Goal: Information Seeking & Learning: Learn about a topic

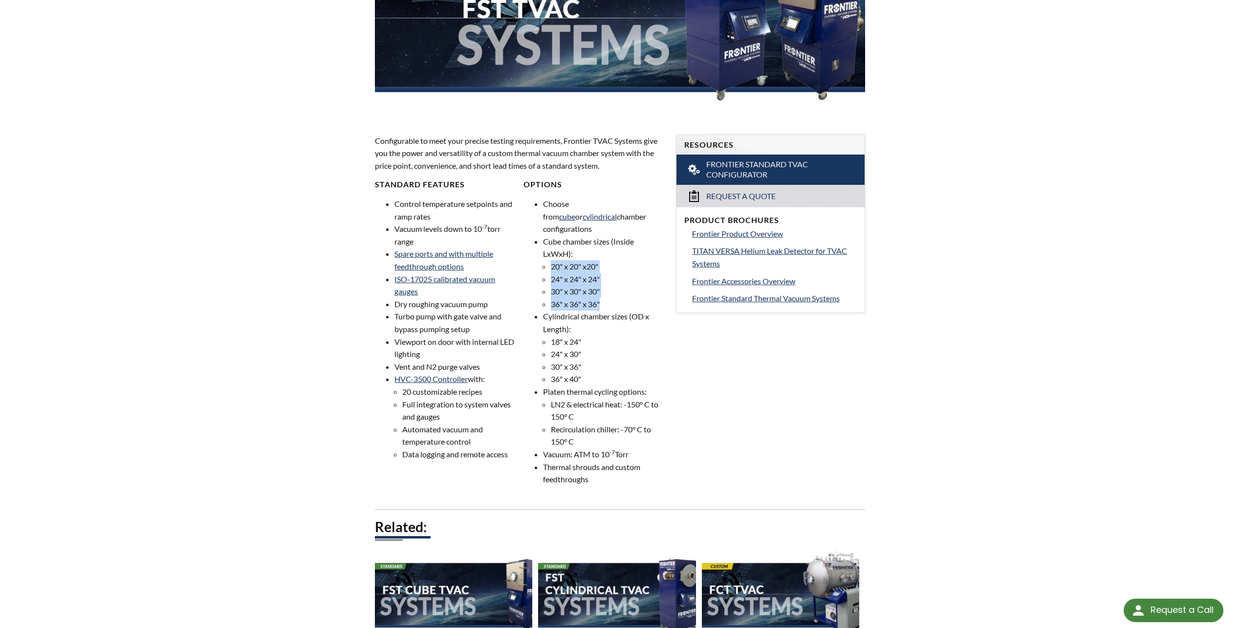
drag, startPoint x: 552, startPoint y: 253, endPoint x: 648, endPoint y: 295, distance: 104.6
click at [648, 295] on ul "20" x 20" x20" 24" x 24" x 24" 30" x 30" x 30" 36" x 36" x 36"" at bounding box center [603, 285] width 121 height 50
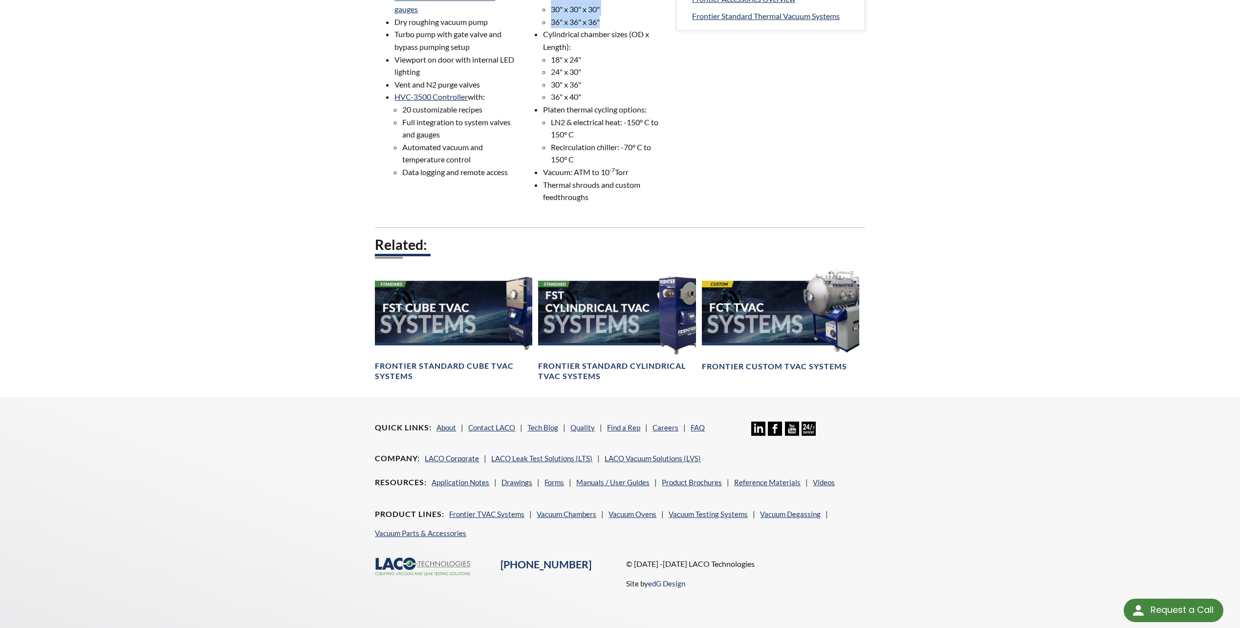
scroll to position [479, 0]
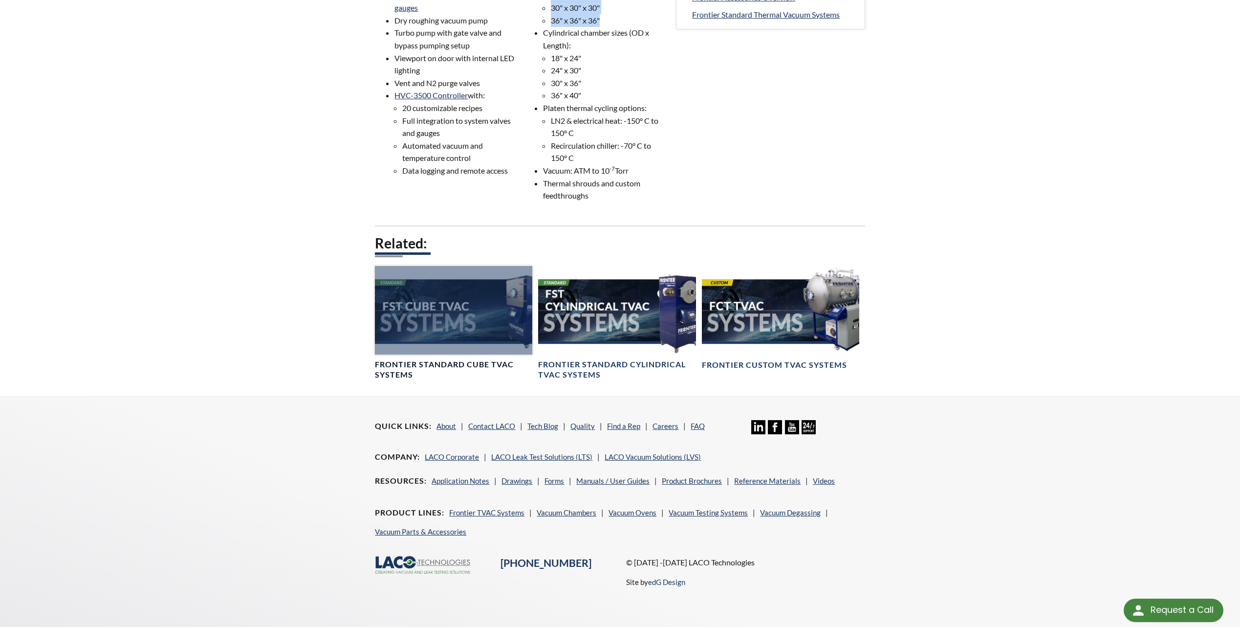
click at [485, 294] on div at bounding box center [453, 310] width 157 height 88
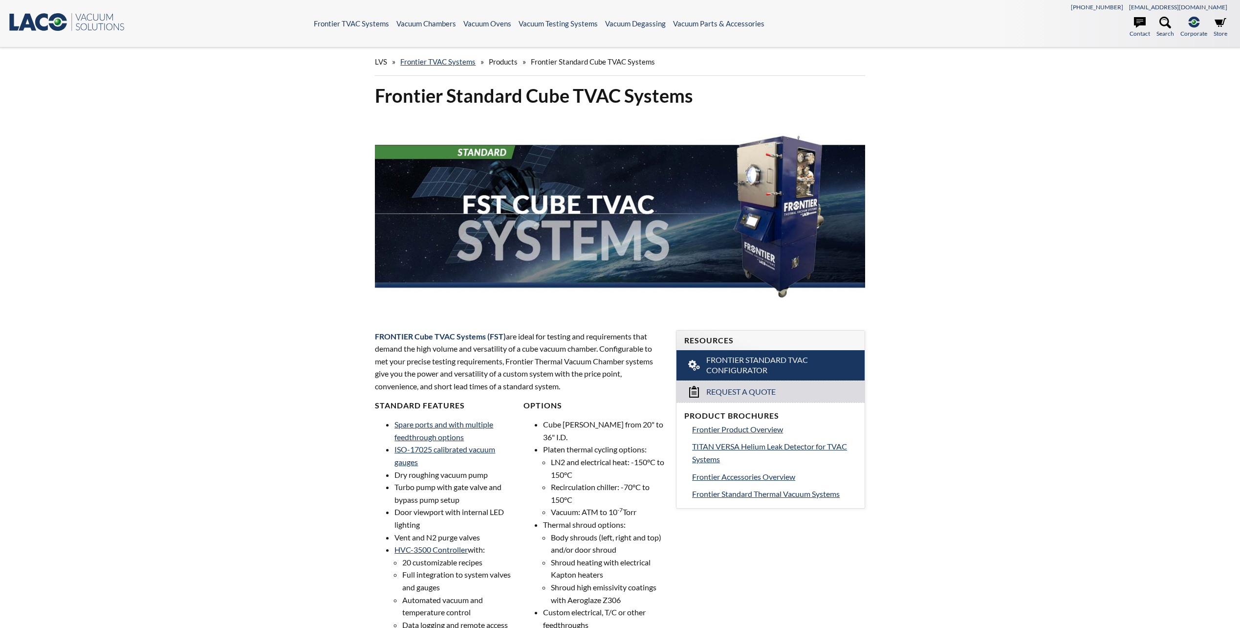
select select "Language Translate Widget"
click at [435, 57] on link "Frontier TVAC Systems" at bounding box center [437, 61] width 75 height 9
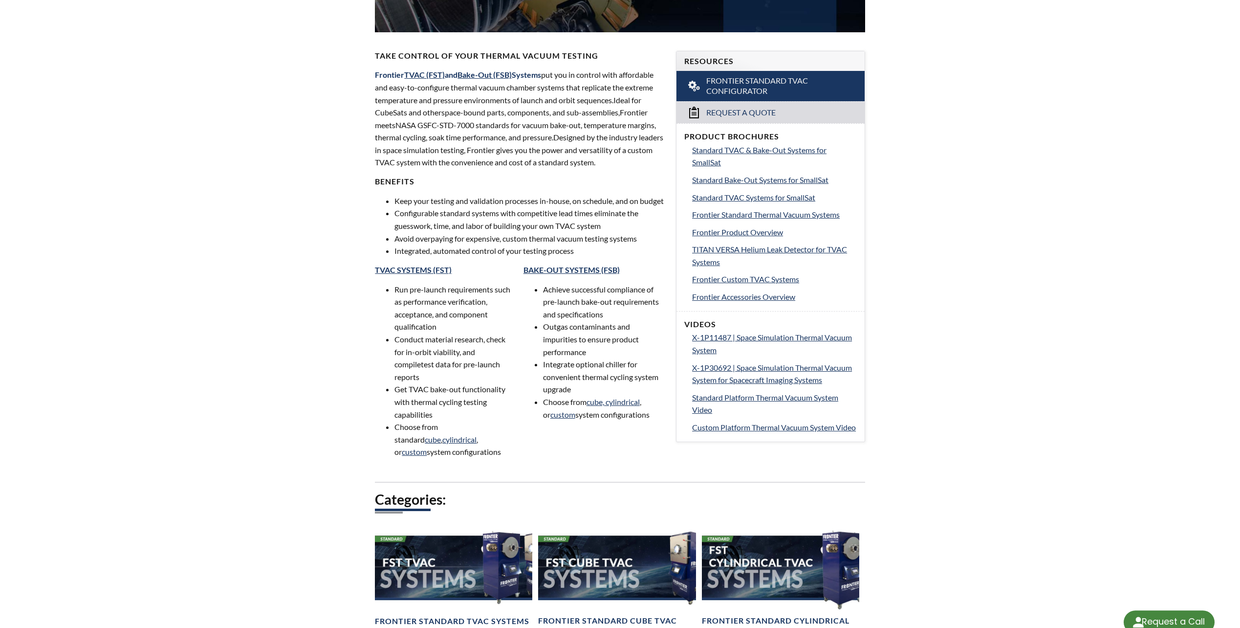
scroll to position [293, 0]
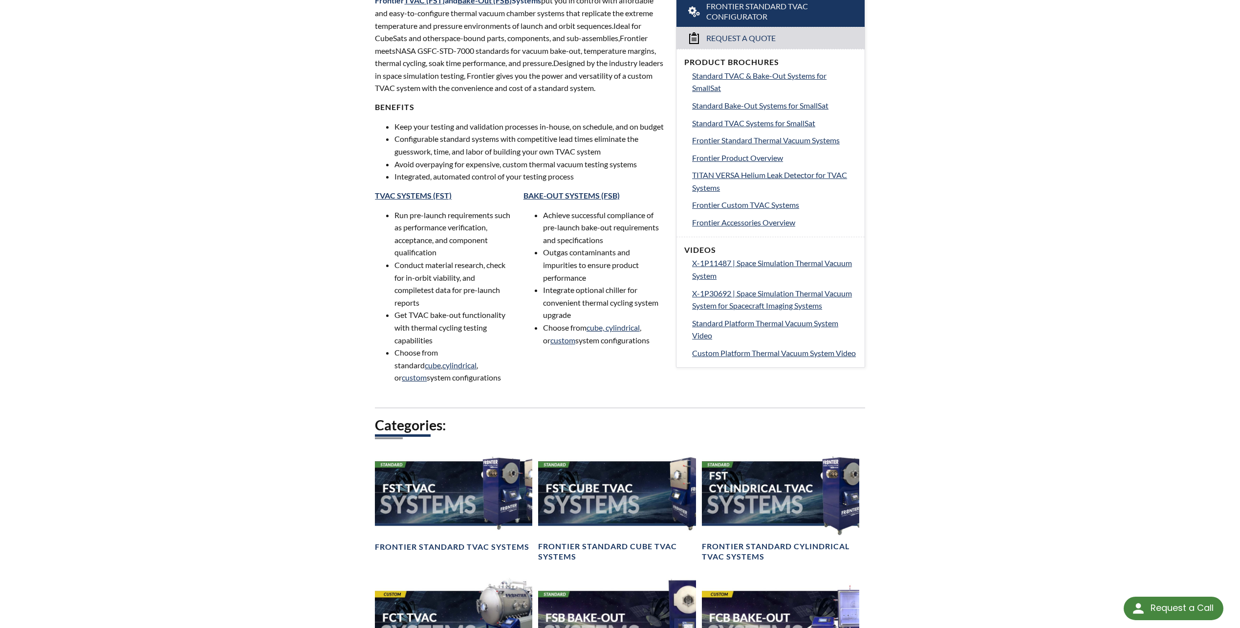
select select "Language Translate Widget"
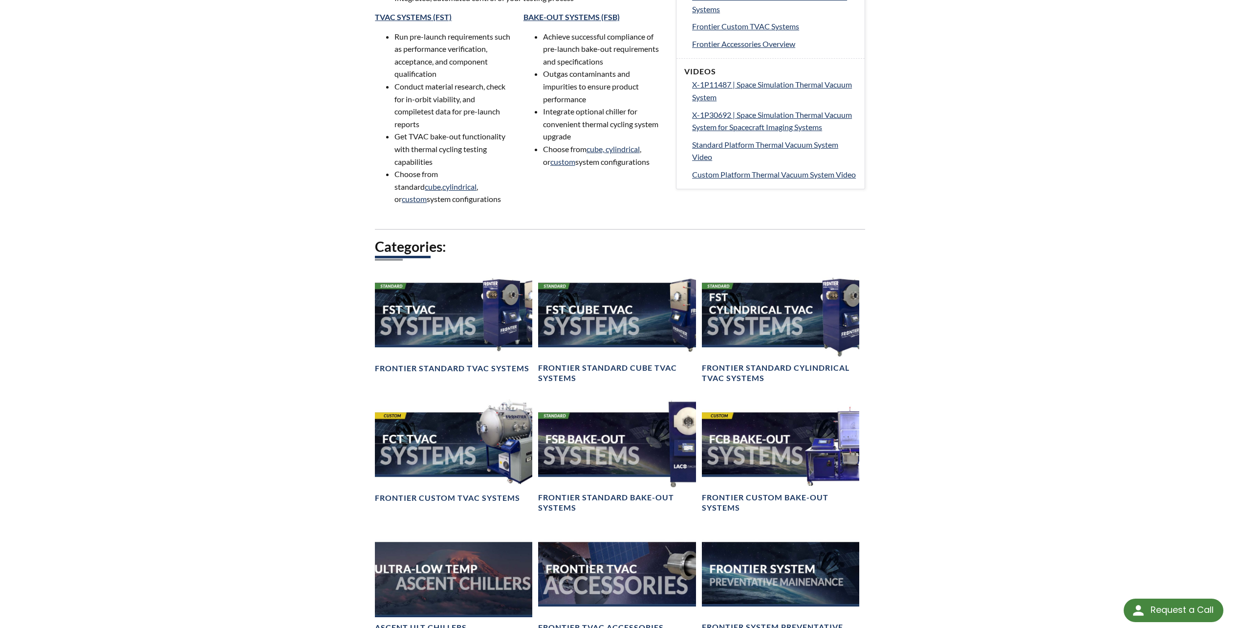
scroll to position [684, 0]
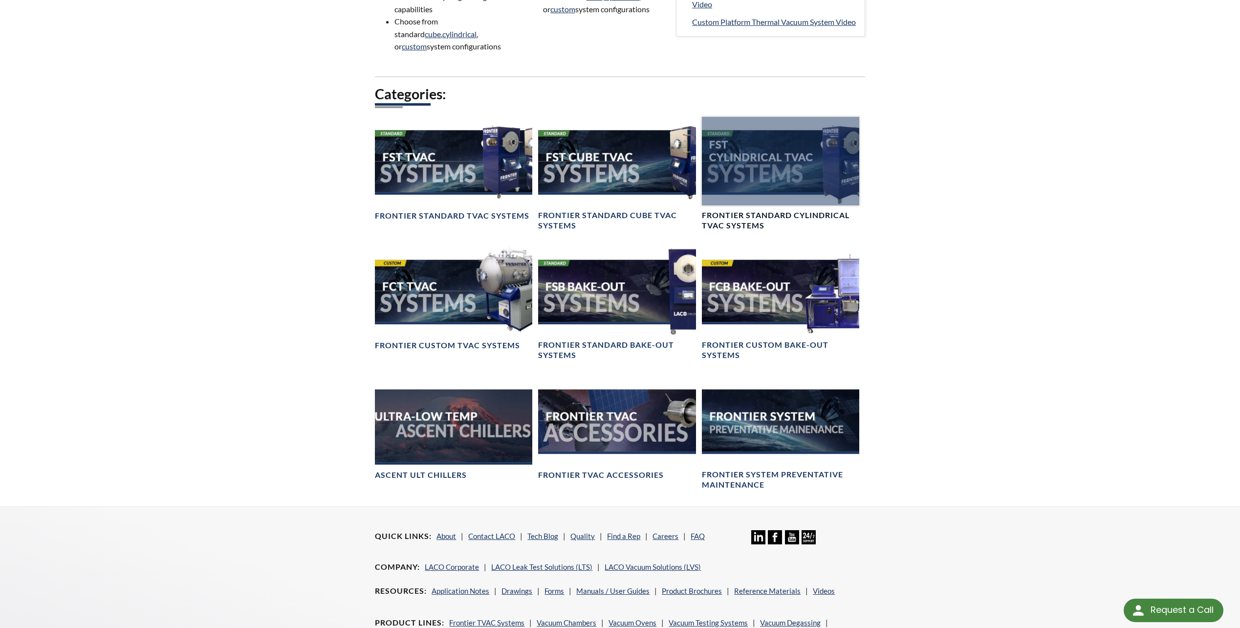
click at [791, 229] on h4 "Frontier Standard Cylindrical TVAC Systems" at bounding box center [780, 220] width 157 height 21
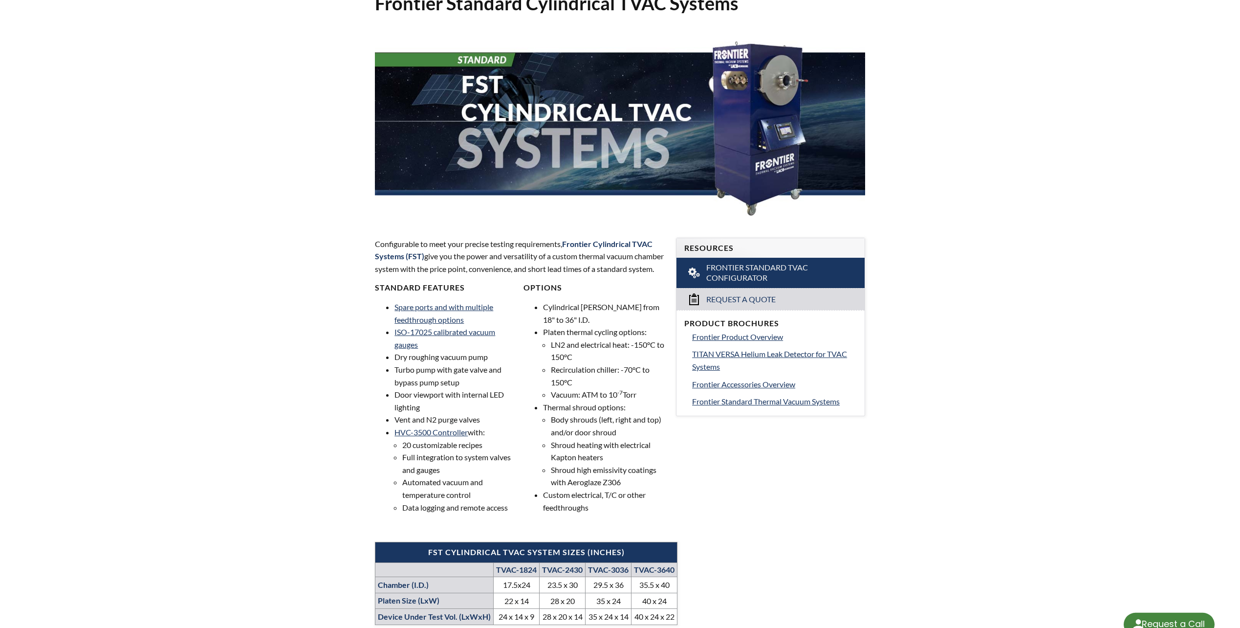
select select "Language Translate Widget"
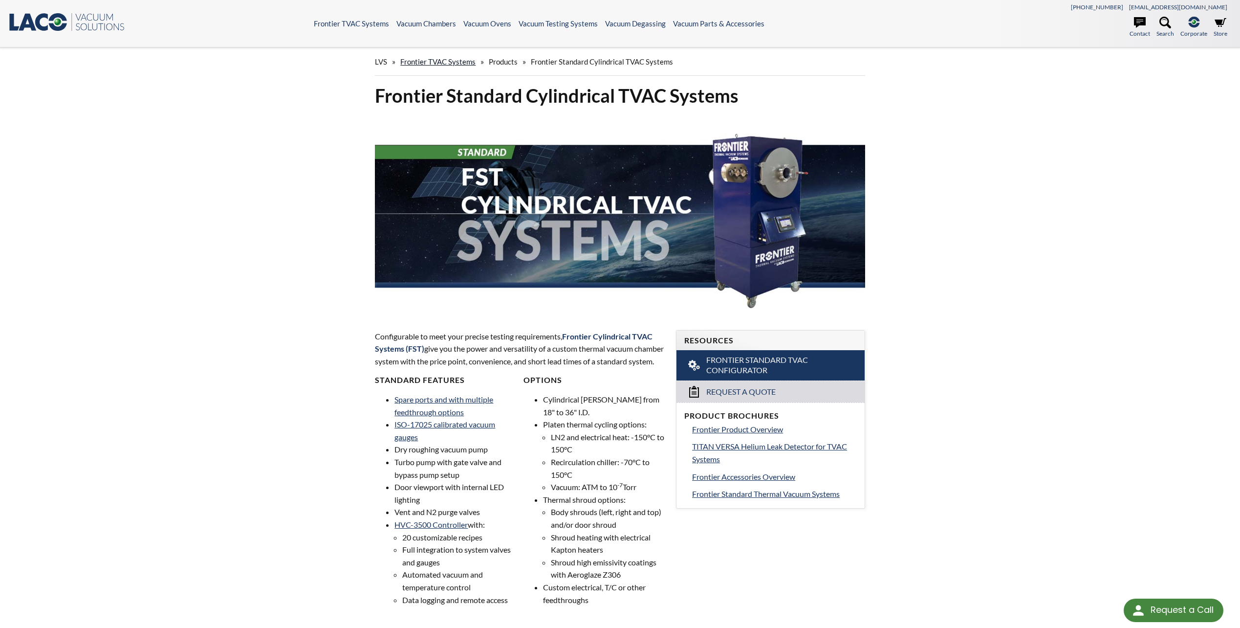
click at [464, 63] on link "Frontier TVAC Systems" at bounding box center [437, 61] width 75 height 9
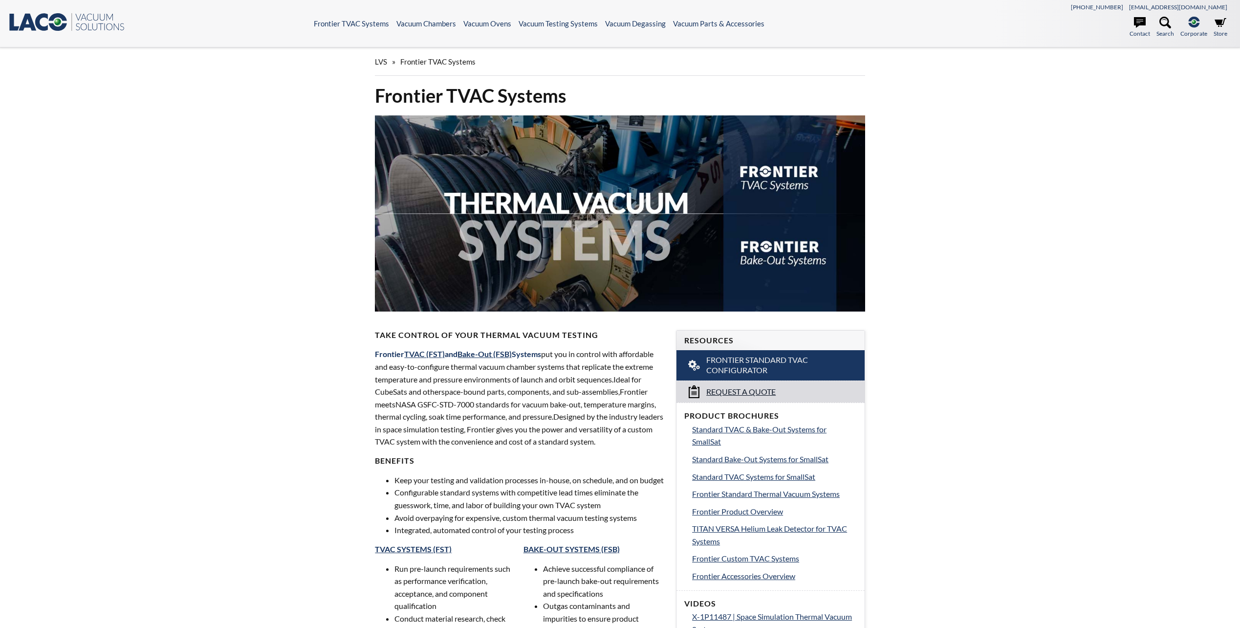
select select "Language Translate Widget"
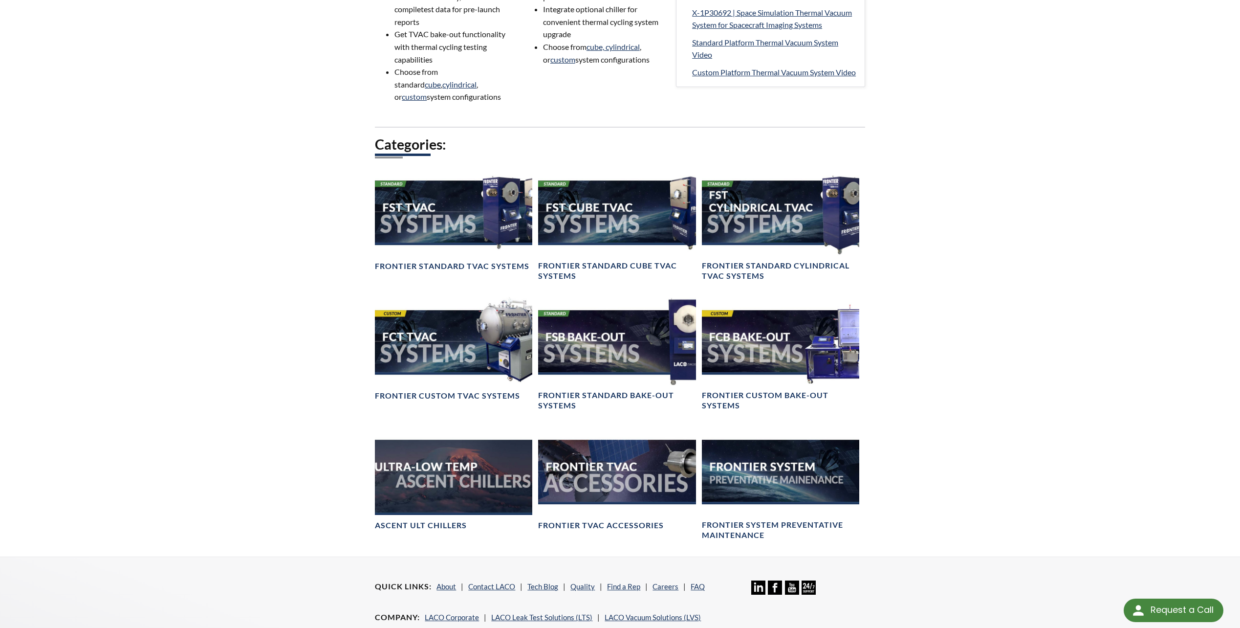
scroll to position [635, 0]
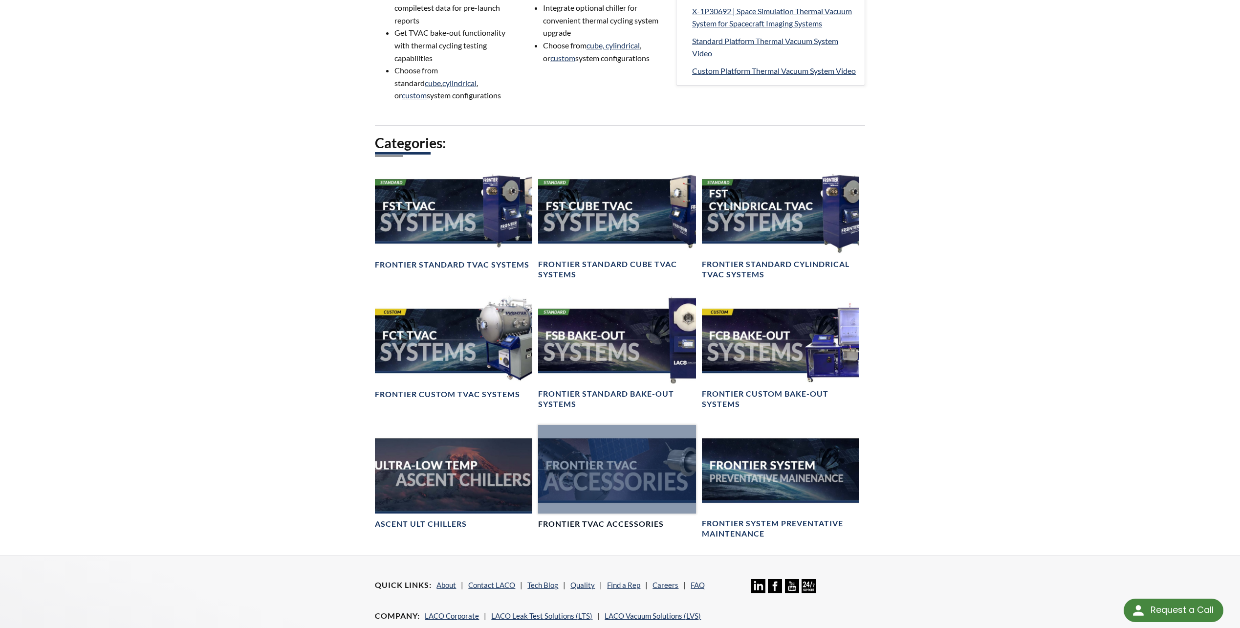
click at [603, 482] on div at bounding box center [616, 469] width 157 height 88
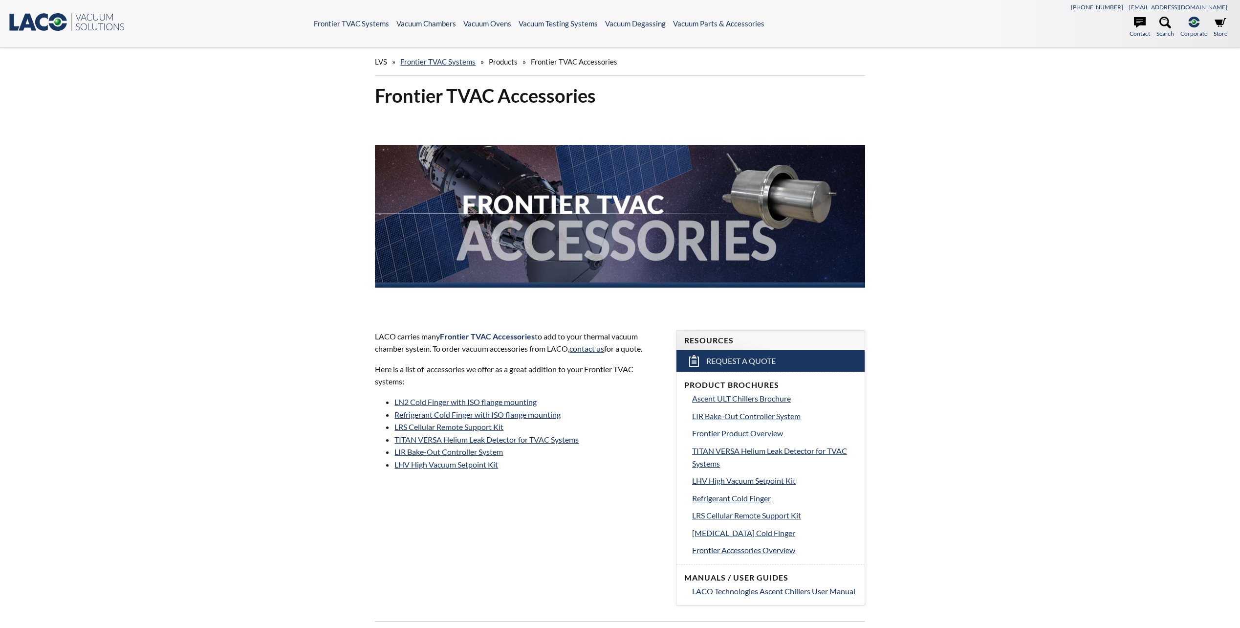
select select "Language Translate Widget"
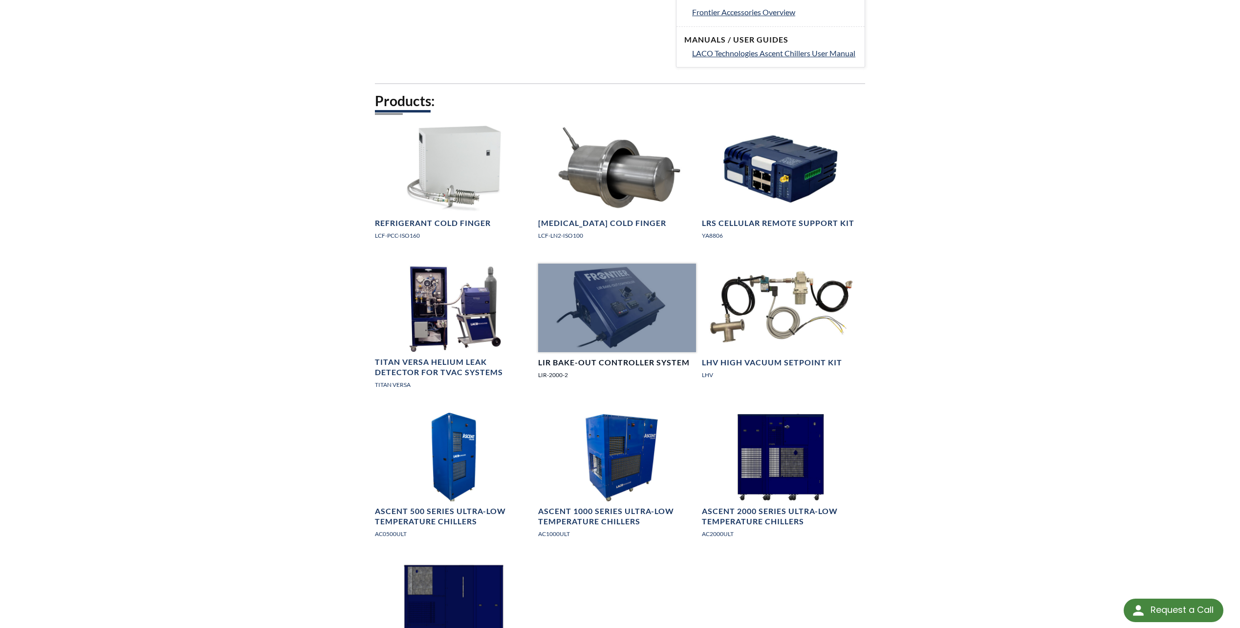
scroll to position [635, 0]
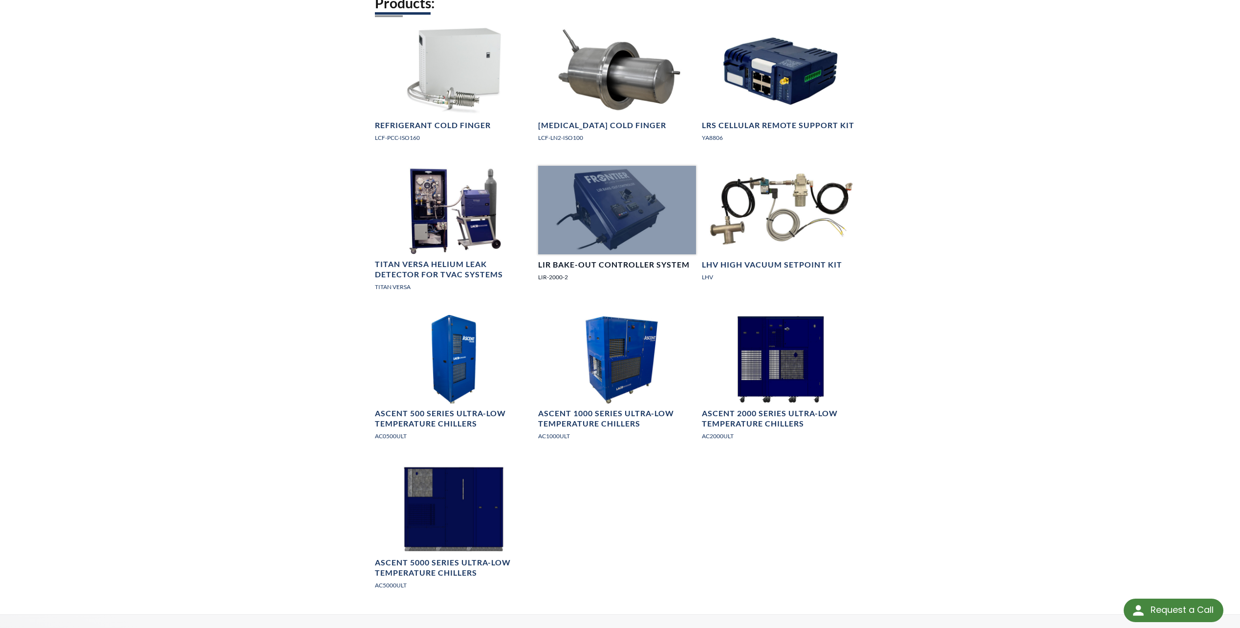
click at [617, 208] on div at bounding box center [616, 210] width 157 height 88
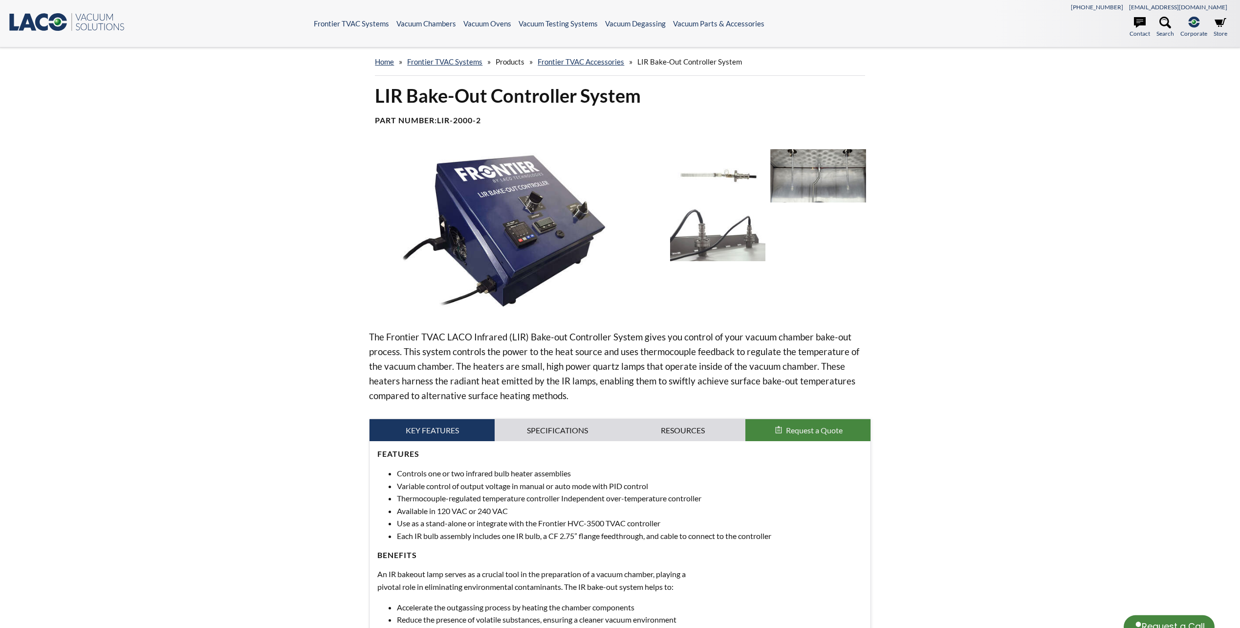
select select "Language Translate Widget"
click at [732, 171] on img at bounding box center [717, 175] width 95 height 53
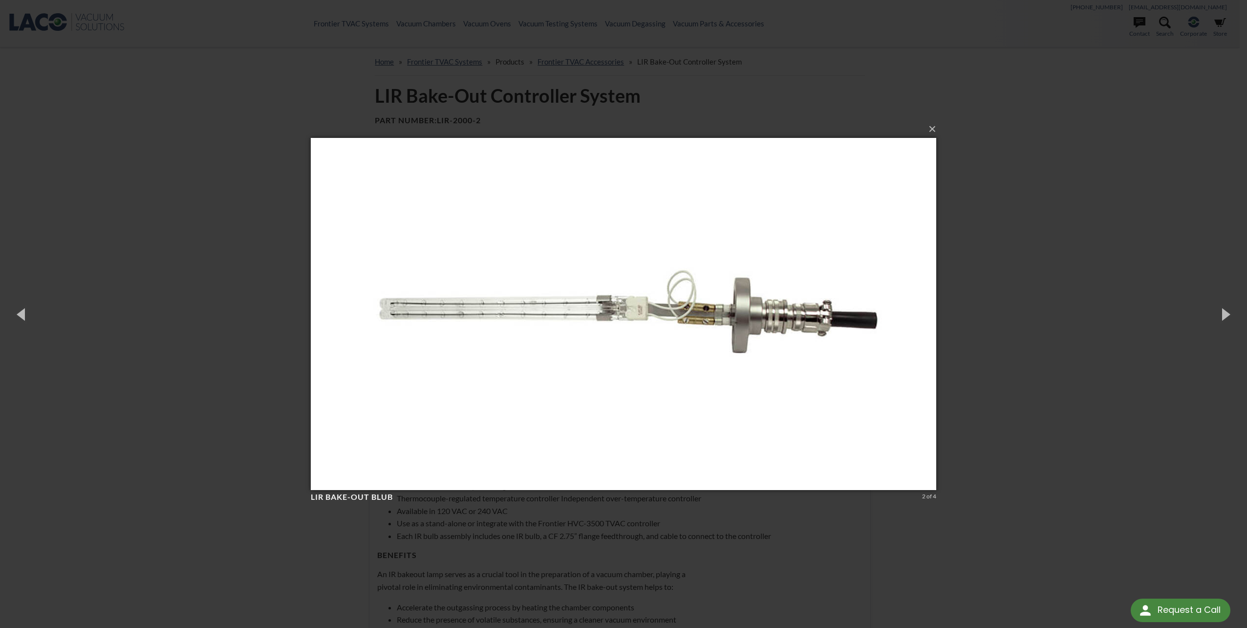
click at [1065, 250] on div "× LIR Bake-Out Blub 2 of 4 Loading..." at bounding box center [623, 314] width 1247 height 628
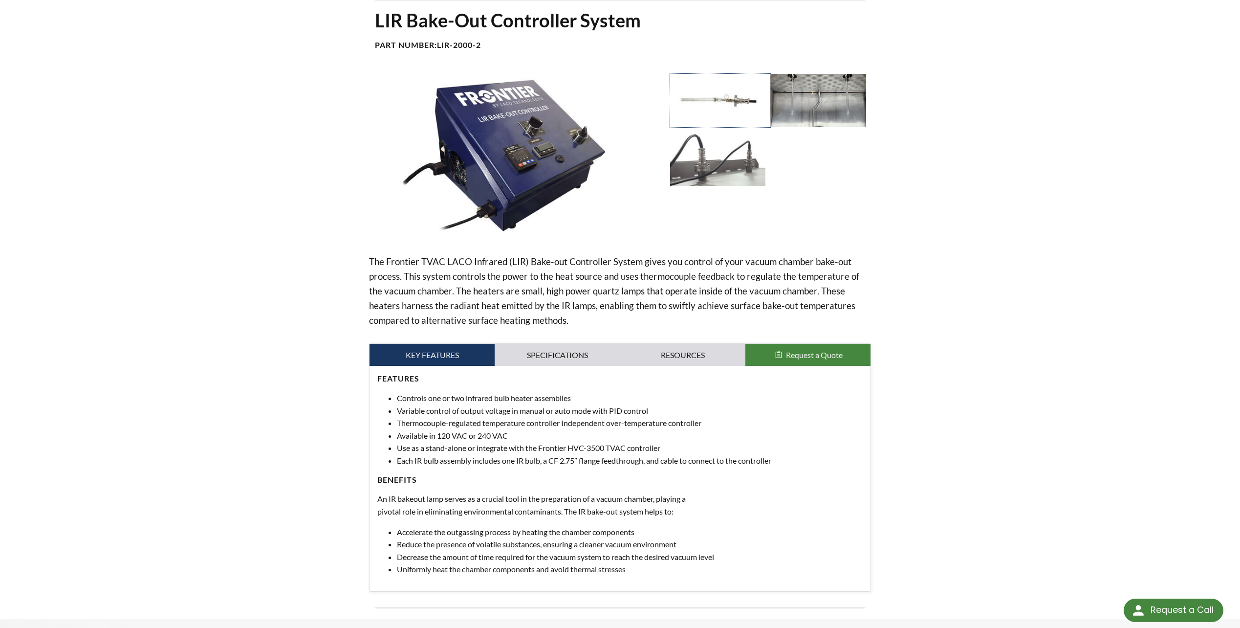
scroll to position [244, 0]
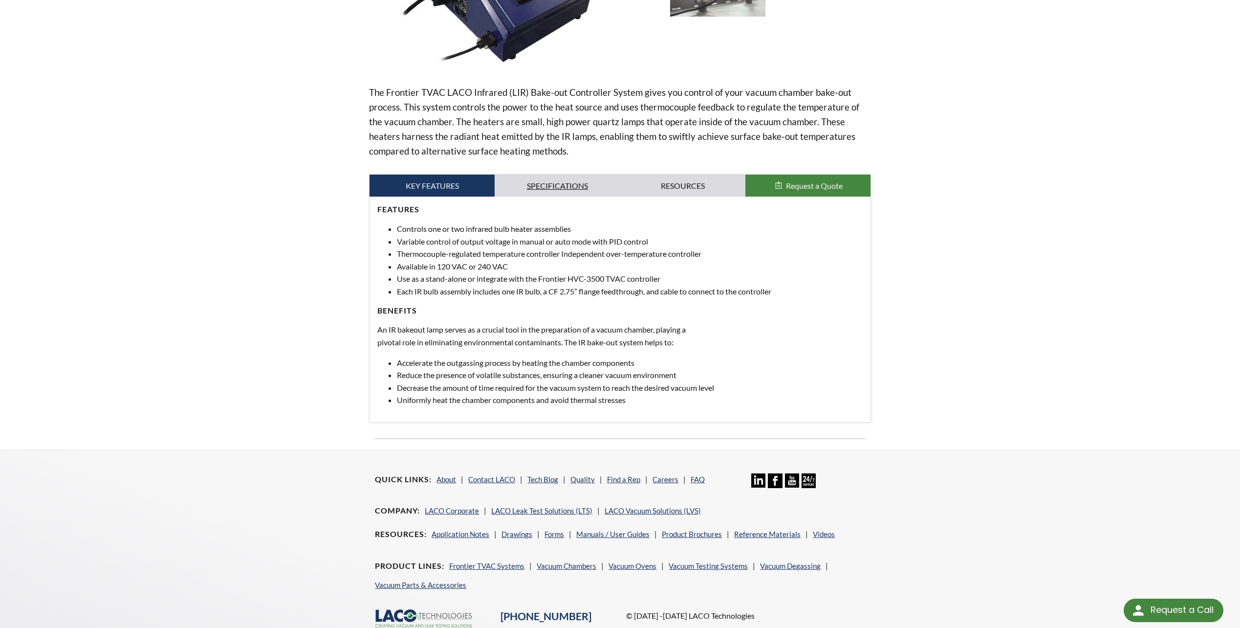
click at [574, 185] on link "Specifications" at bounding box center [557, 185] width 125 height 22
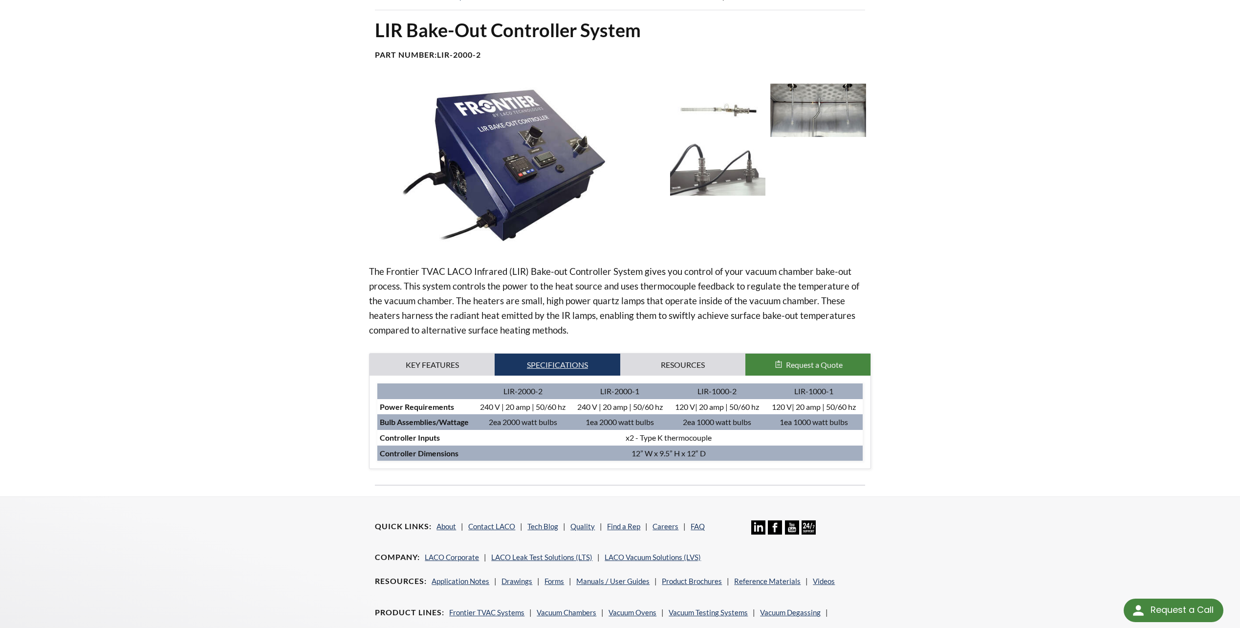
scroll to position [0, 0]
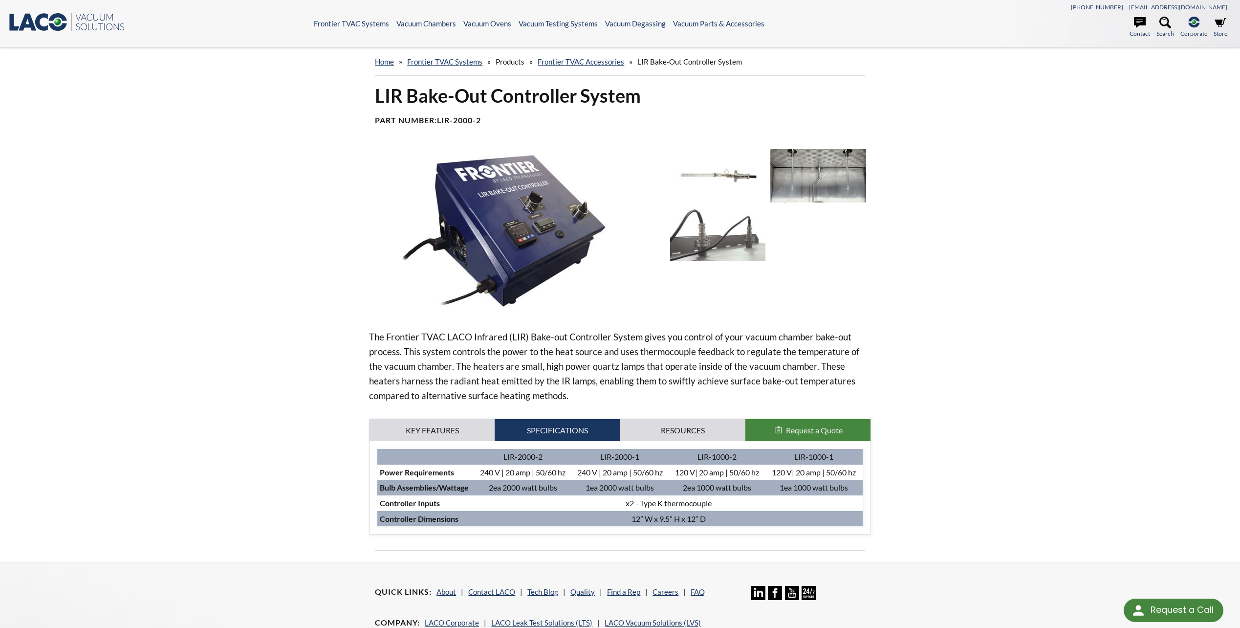
click at [730, 243] on img at bounding box center [717, 233] width 95 height 53
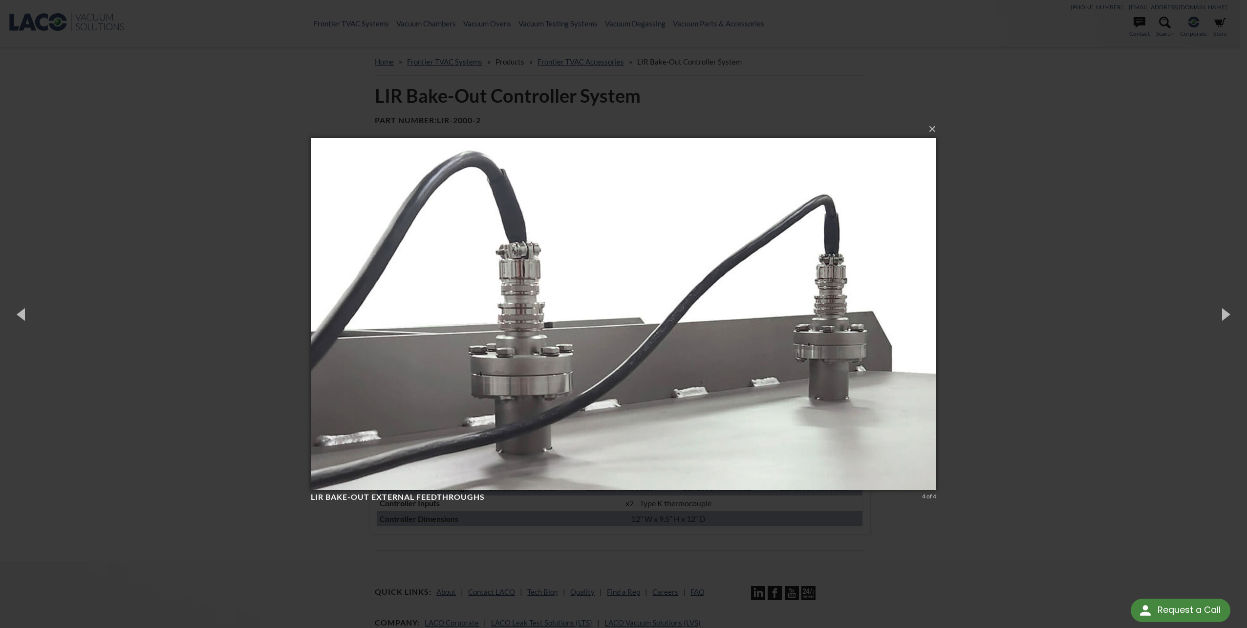
click at [1092, 361] on div "× LIR Bake-Out External feedthroughs 4 of 4 Loading..." at bounding box center [623, 314] width 1247 height 628
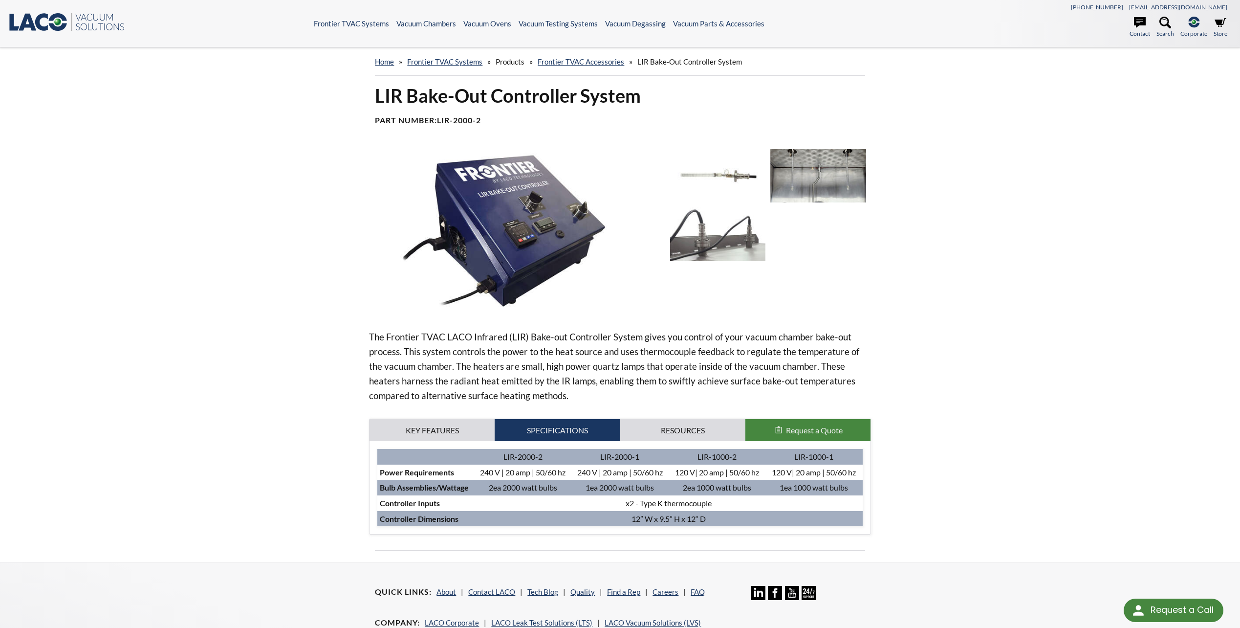
click at [831, 178] on img at bounding box center [817, 175] width 95 height 53
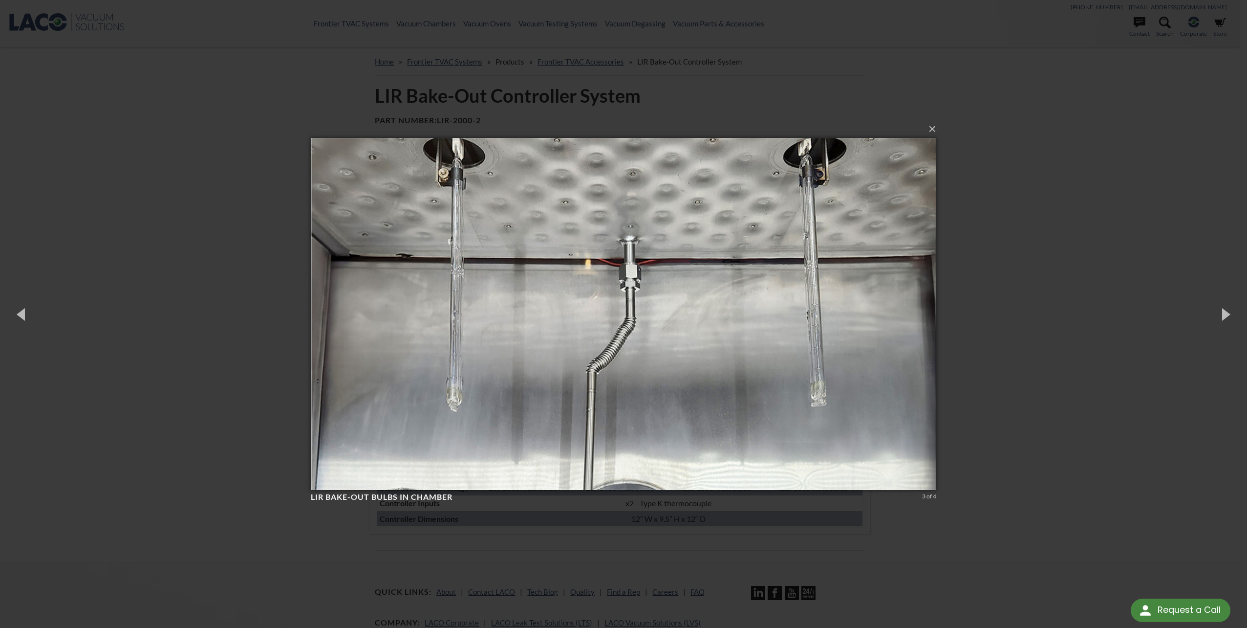
click at [1039, 283] on div "× LIR Bake-Out Bulbs in chamber 3 of 4 Loading..." at bounding box center [623, 314] width 1247 height 628
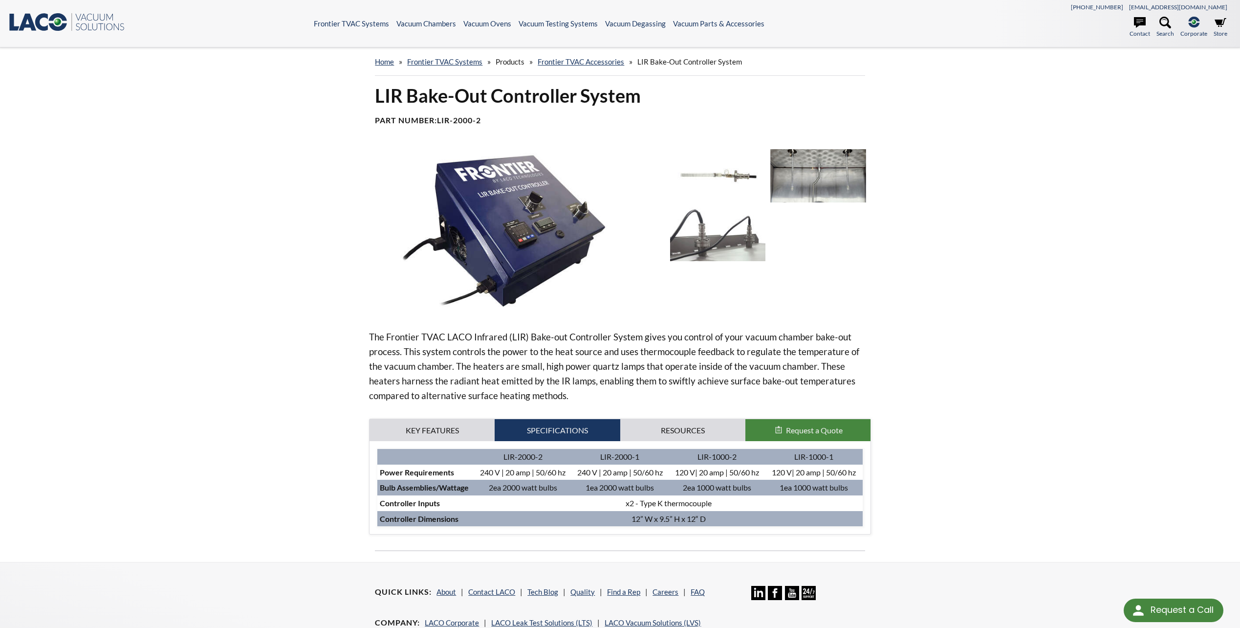
click at [731, 234] on img at bounding box center [717, 233] width 95 height 53
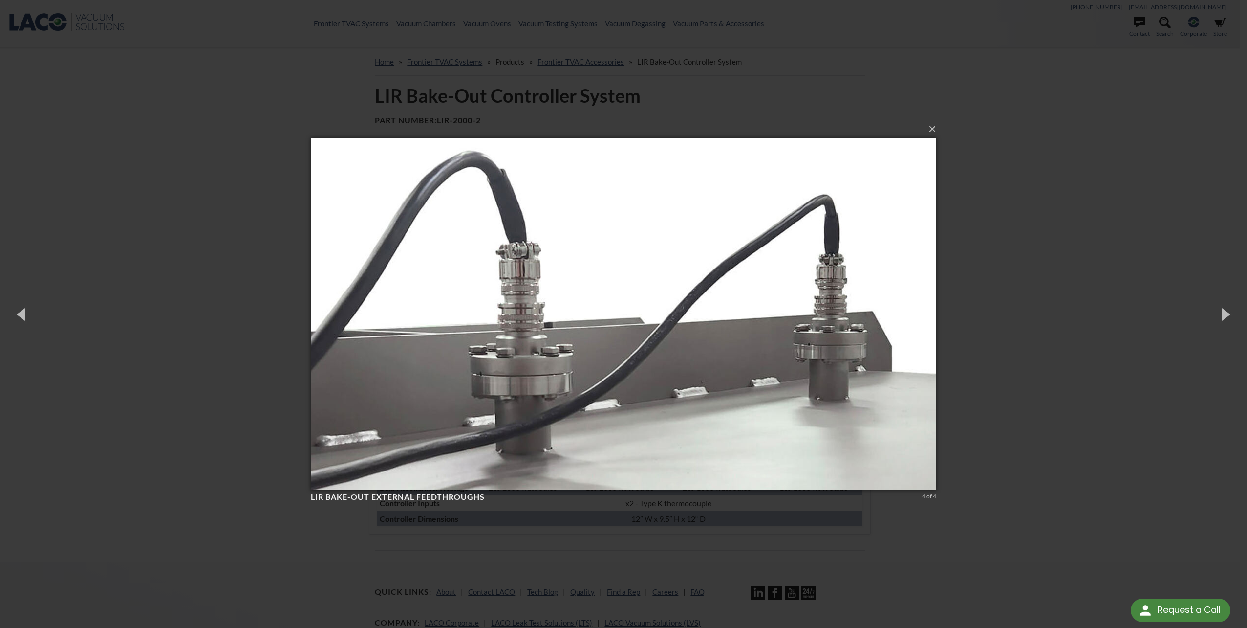
click at [1036, 247] on div "× LIR Bake-Out External feedthroughs 4 of 4 Loading..." at bounding box center [623, 314] width 1247 height 628
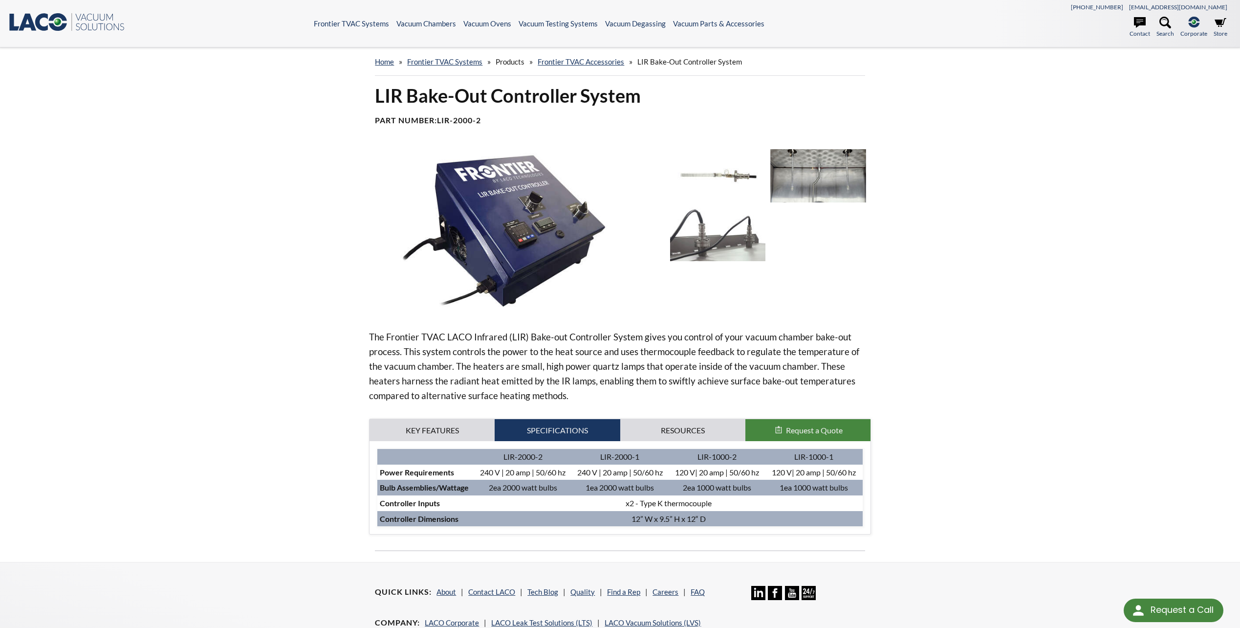
click at [711, 259] on img at bounding box center [717, 233] width 95 height 53
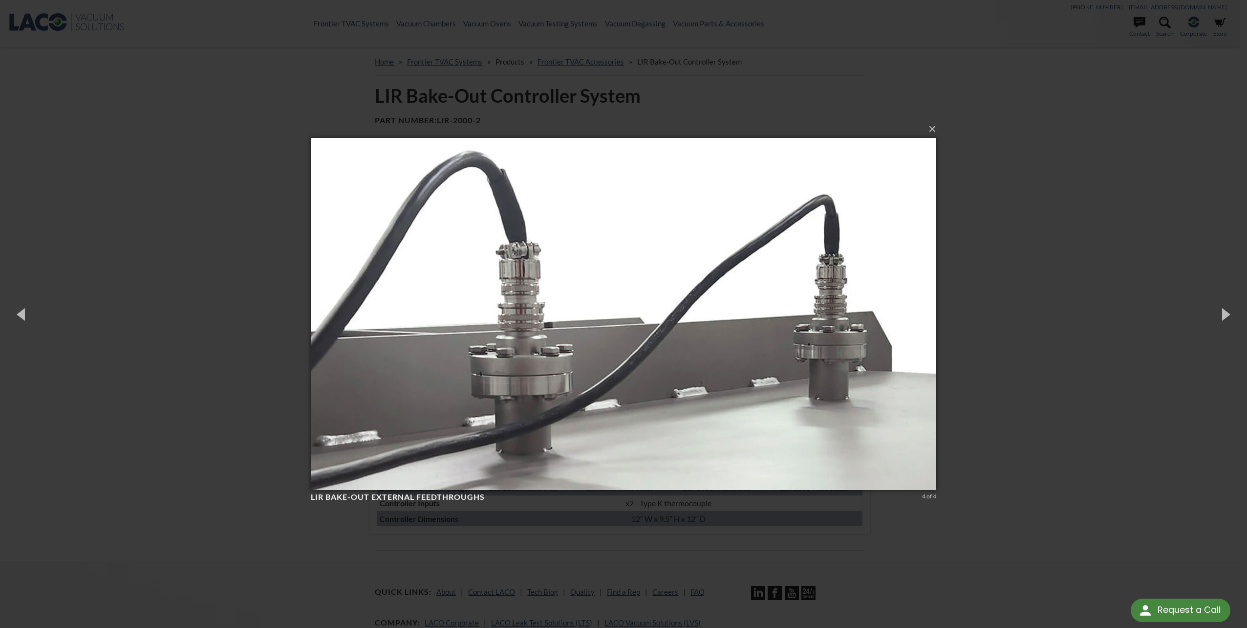
click at [1044, 283] on div "× LIR Bake-Out External feedthroughs 4 of 4 Loading..." at bounding box center [623, 314] width 1247 height 628
